Goal: Task Accomplishment & Management: Use online tool/utility

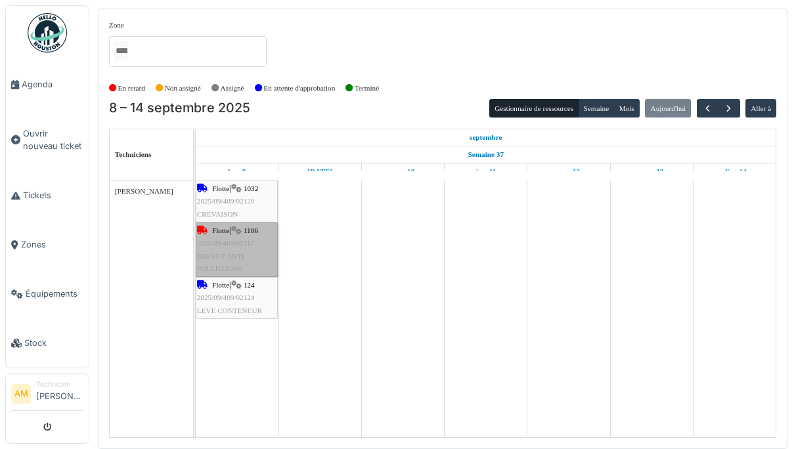
click at [233, 246] on link "Flotte | 1106 2025/09/409/02117 DEFAUT ANTI POLLUTIONS" at bounding box center [237, 250] width 82 height 55
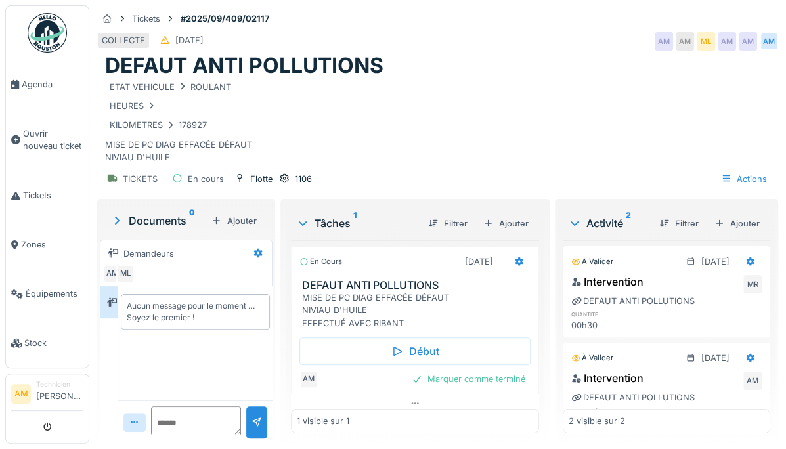
click at [481, 375] on div "Marquer comme terminé" at bounding box center [469, 379] width 124 height 18
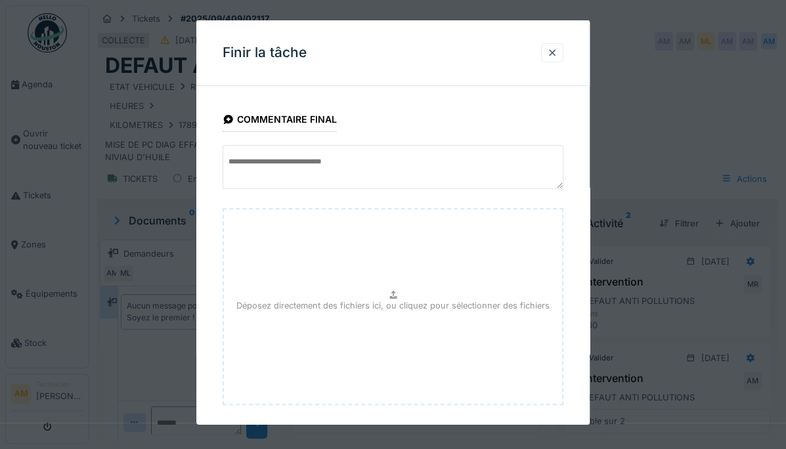
scroll to position [65, 0]
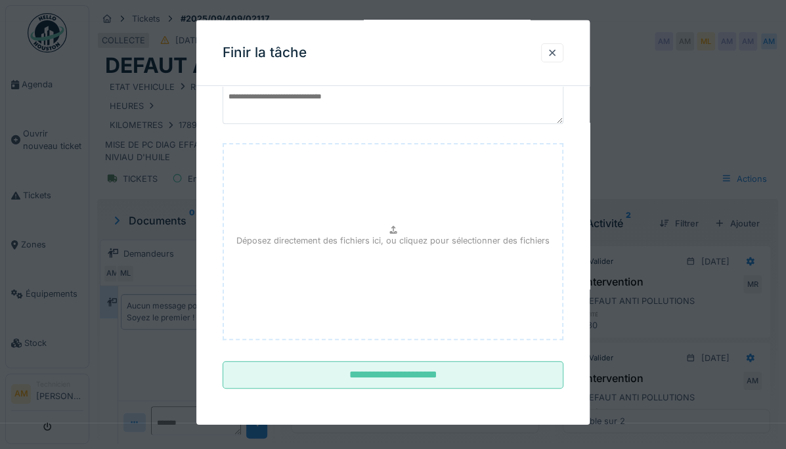
click at [483, 379] on input "**********" at bounding box center [393, 375] width 341 height 28
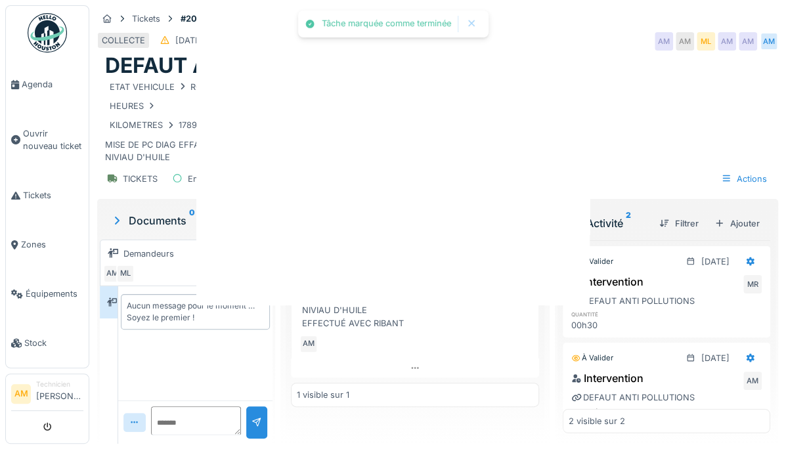
scroll to position [0, 0]
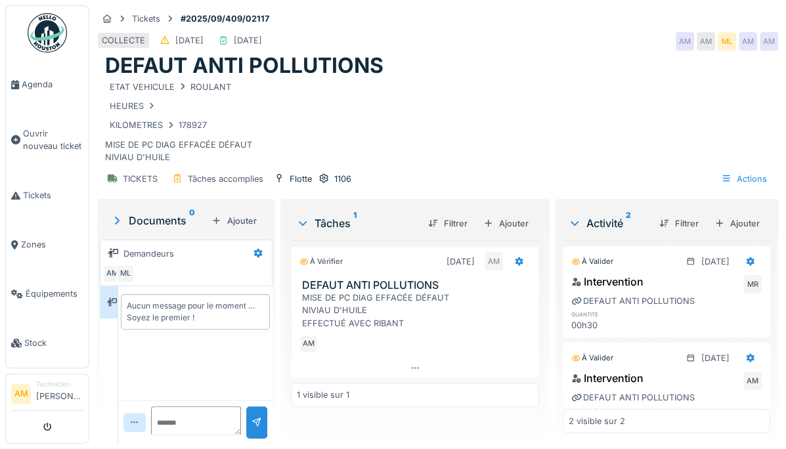
click at [18, 72] on link "Agenda" at bounding box center [47, 84] width 83 height 49
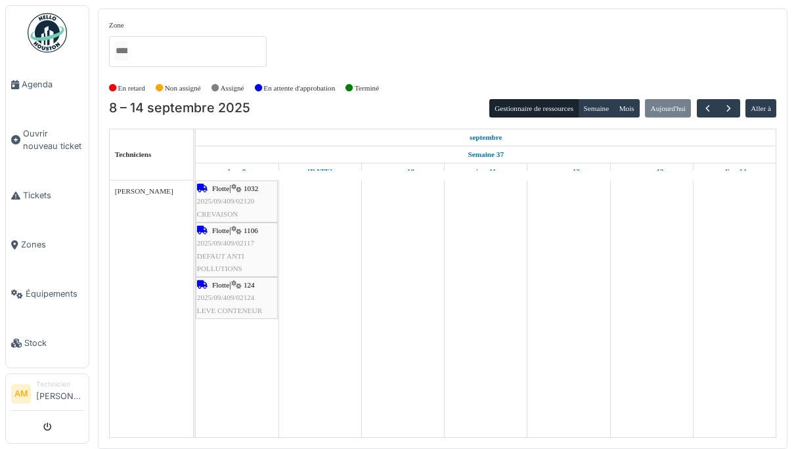
click at [434, 354] on td at bounding box center [402, 309] width 83 height 257
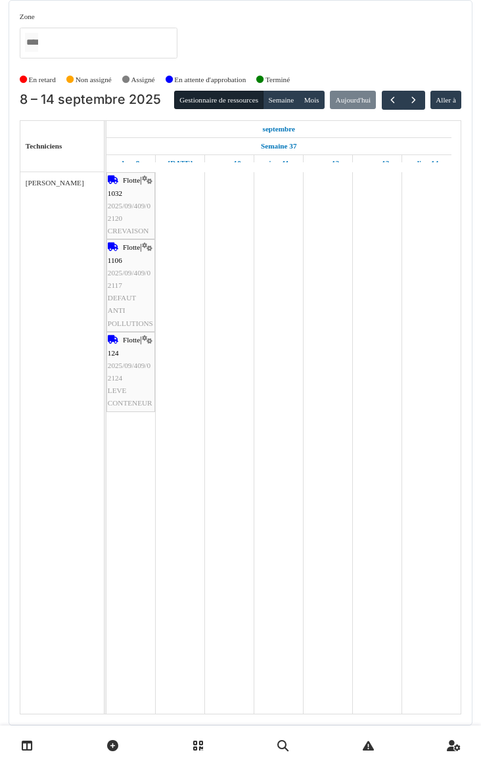
click at [480, 59] on div "Zone Flotte Tibi En retard Non assigné [GEOGRAPHIC_DATA] En attente d'approbati…" at bounding box center [240, 362] width 481 height 725
click at [456, 49] on div "Zone Flotte Tibi" at bounding box center [240, 40] width 441 height 58
